Goal: Navigation & Orientation: Find specific page/section

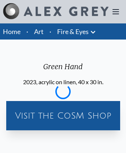
click at [55, 12] on img at bounding box center [66, 11] width 84 height 9
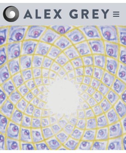
scroll to position [2052, 0]
